Goal: Navigation & Orientation: Find specific page/section

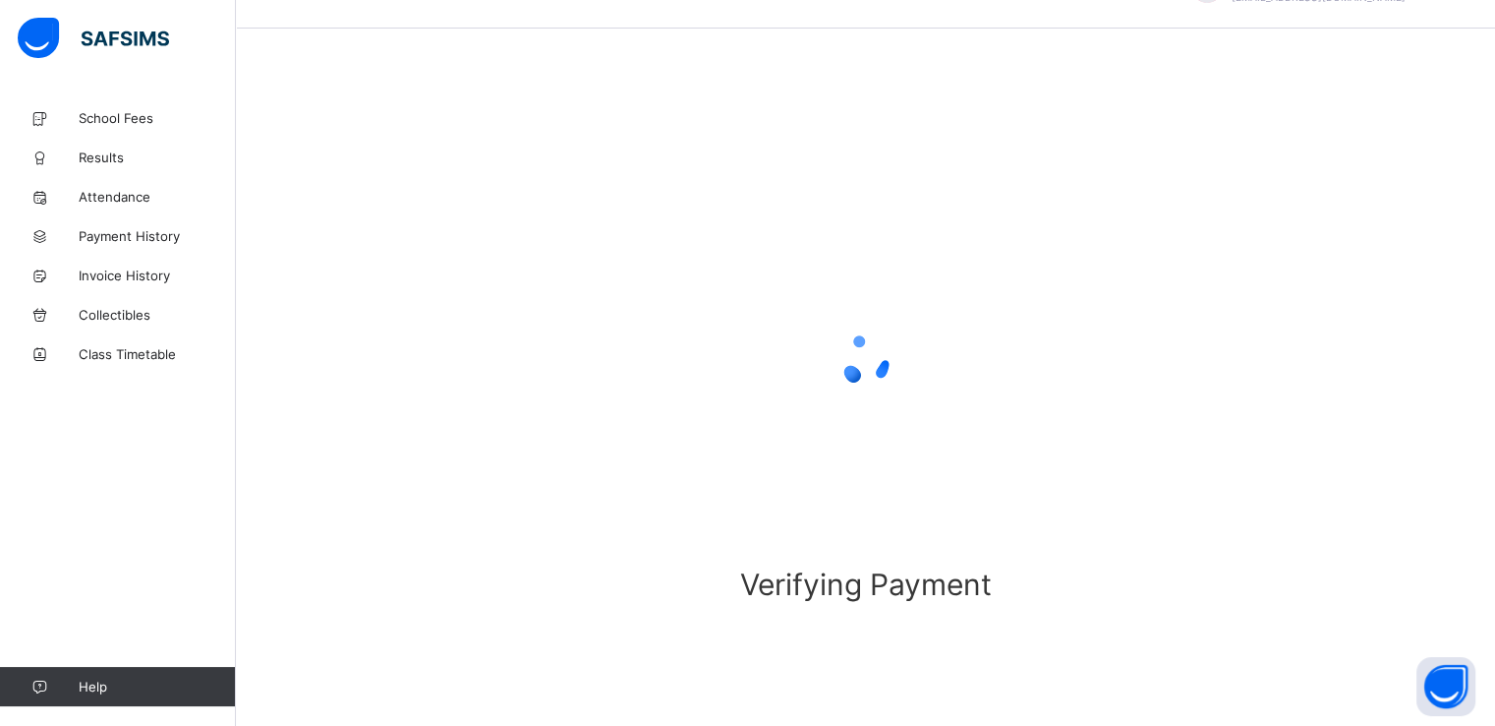
scroll to position [53, 0]
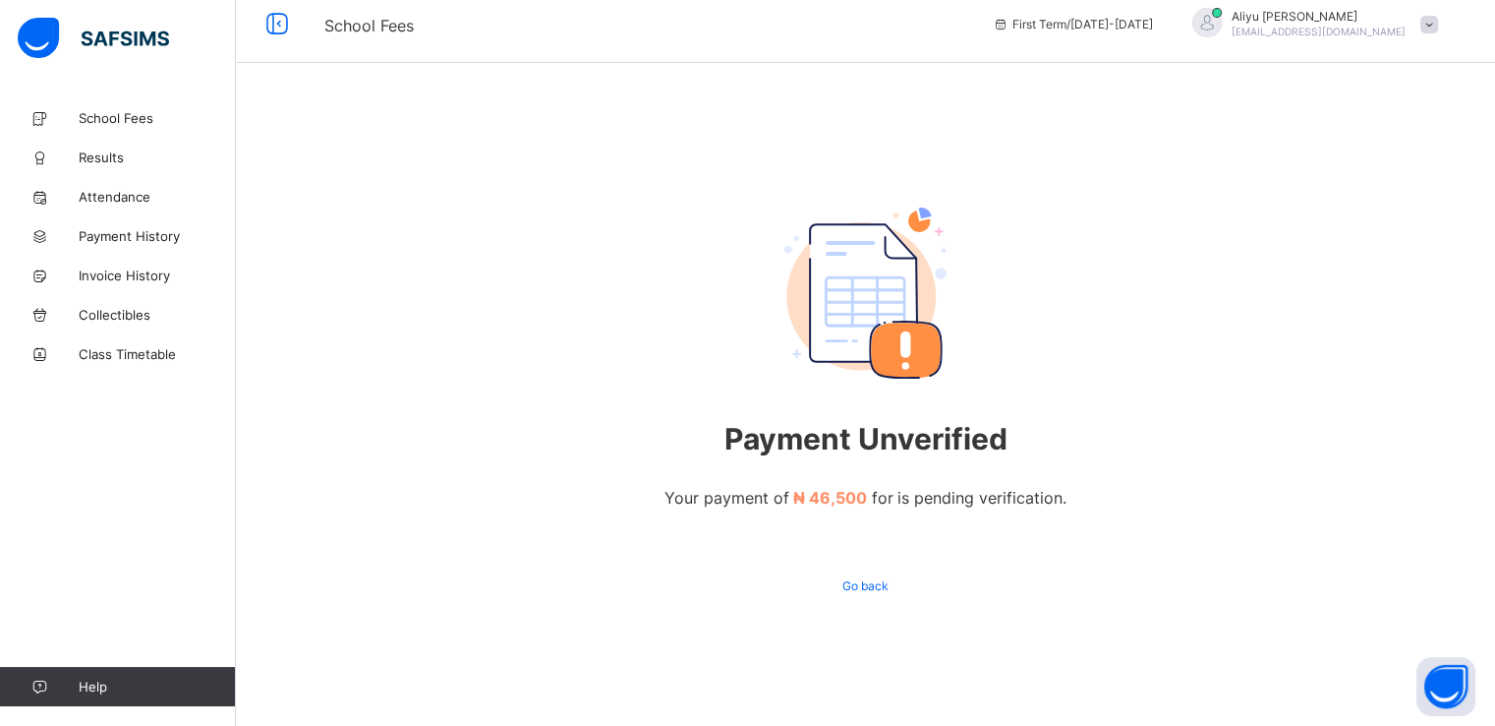
scroll to position [19, 0]
click at [1438, 22] on span at bounding box center [1430, 25] width 18 height 18
click at [1375, 205] on span "Logout" at bounding box center [1375, 216] width 130 height 23
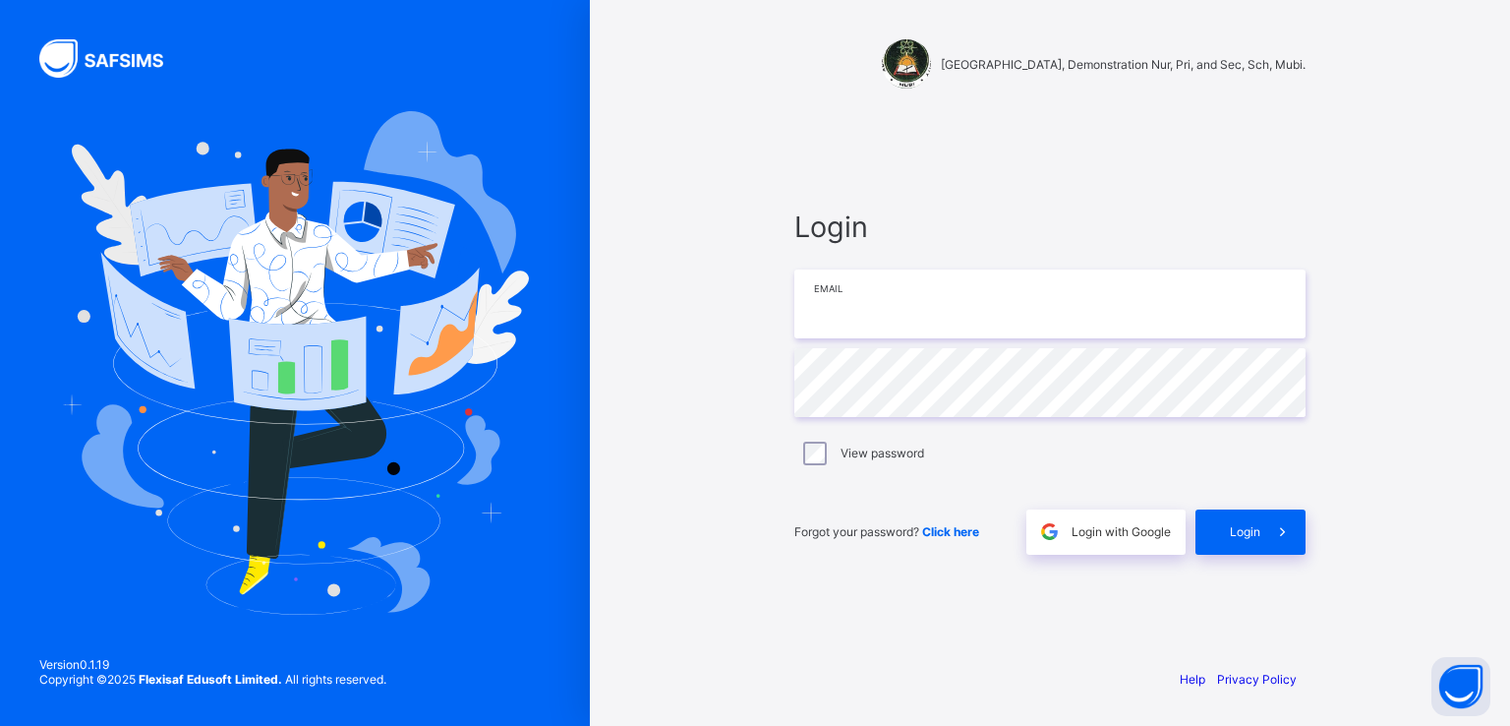
type input "**********"
click at [1114, 530] on span "Login with Google" at bounding box center [1121, 531] width 99 height 15
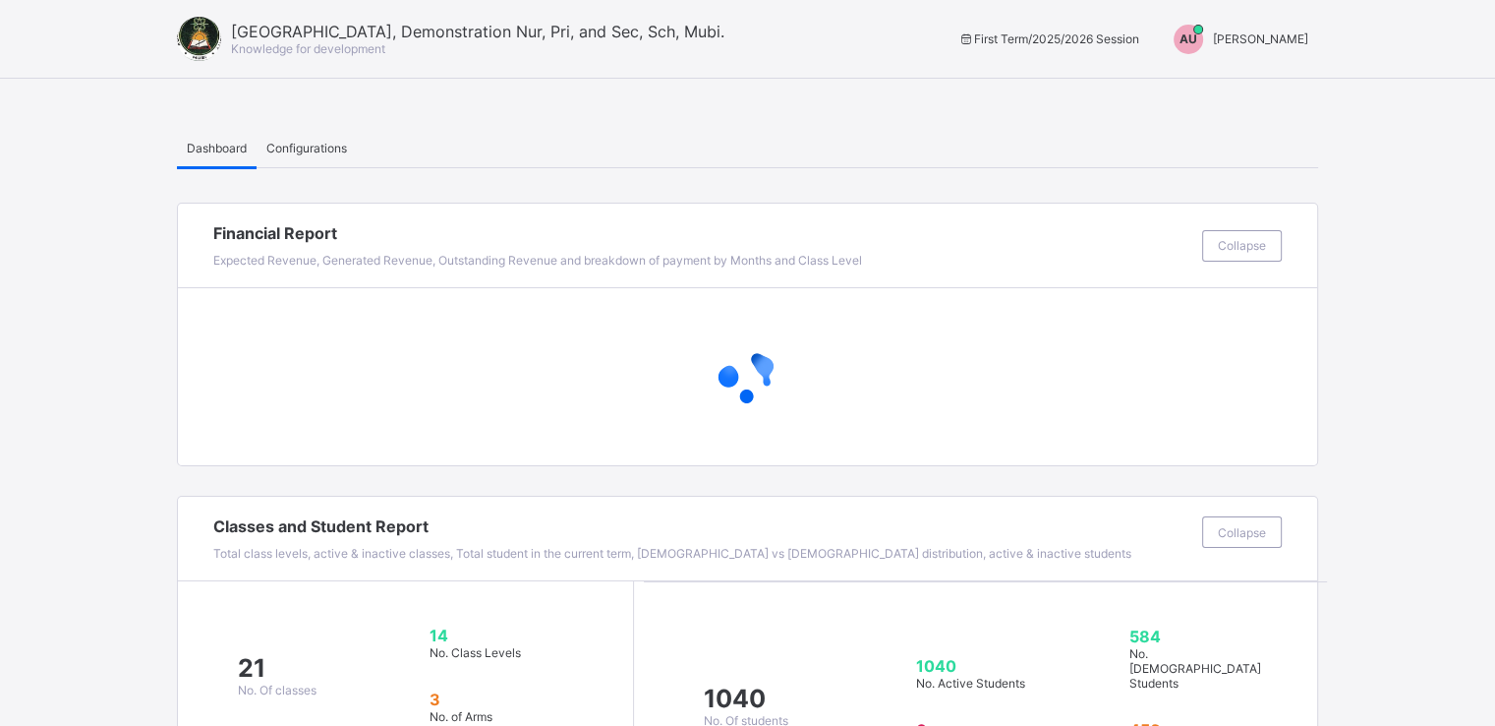
click at [1273, 42] on span "[PERSON_NAME]" at bounding box center [1260, 38] width 95 height 15
click at [1224, 81] on span "Switch to Admin View" at bounding box center [1234, 84] width 149 height 23
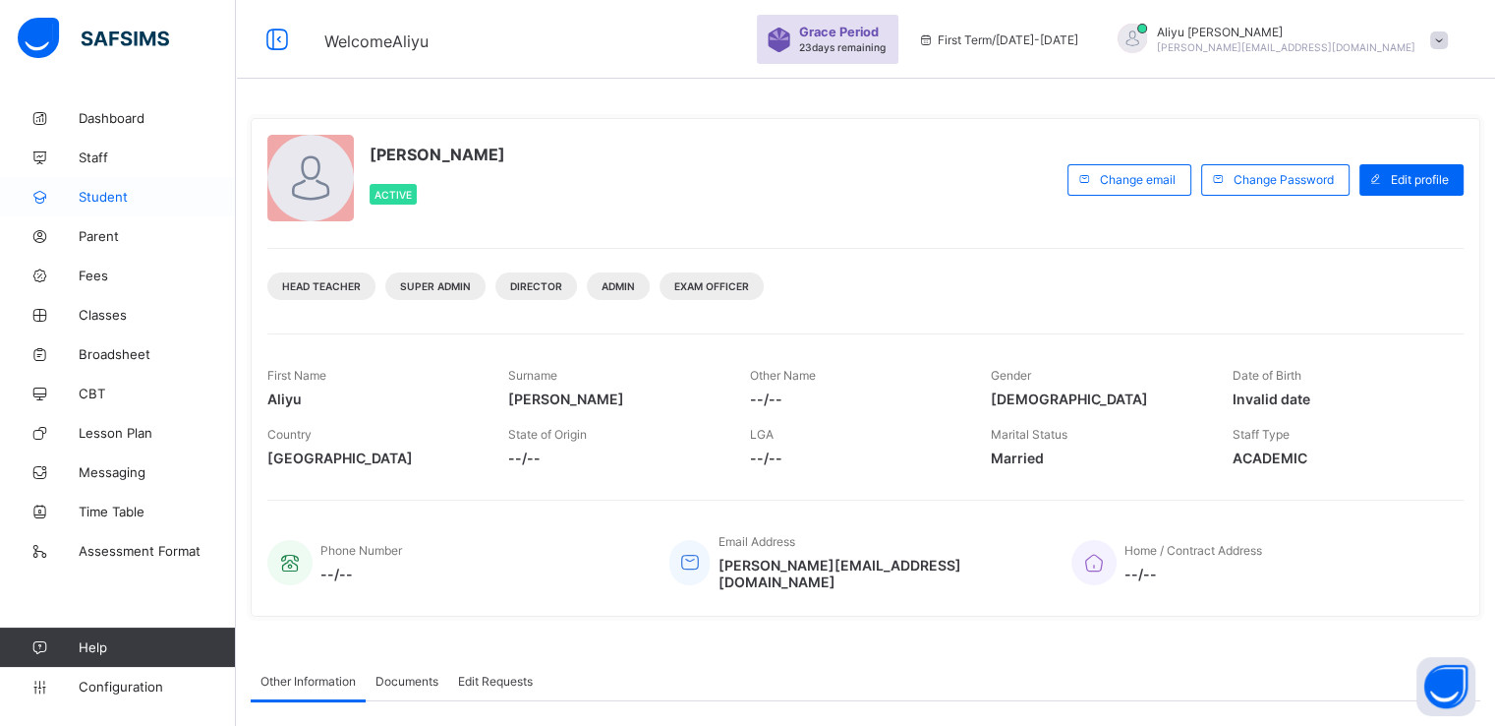
click at [106, 193] on span "Student" at bounding box center [157, 197] width 157 height 16
